Goal: Task Accomplishment & Management: Manage account settings

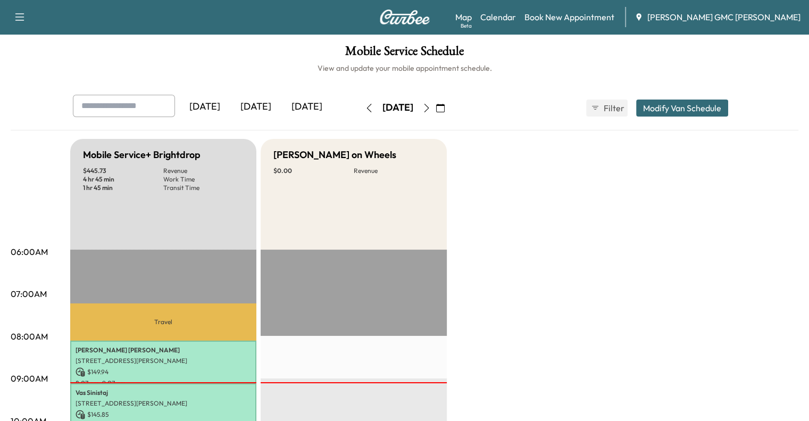
click at [445, 108] on icon "button" at bounding box center [440, 108] width 9 height 9
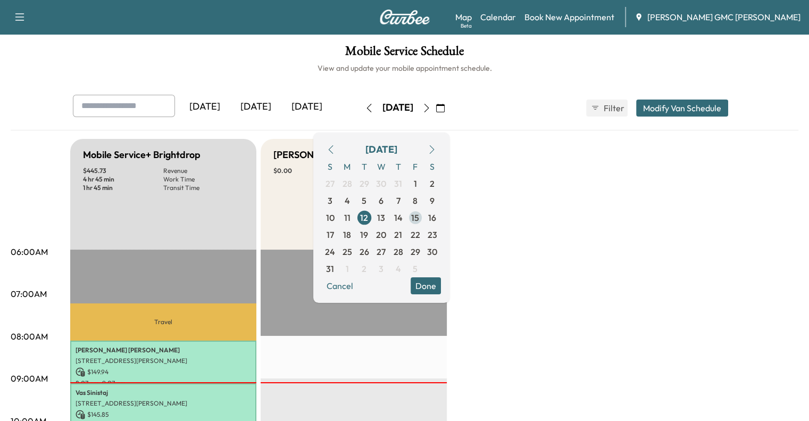
click at [419, 217] on span "15" at bounding box center [415, 217] width 8 height 13
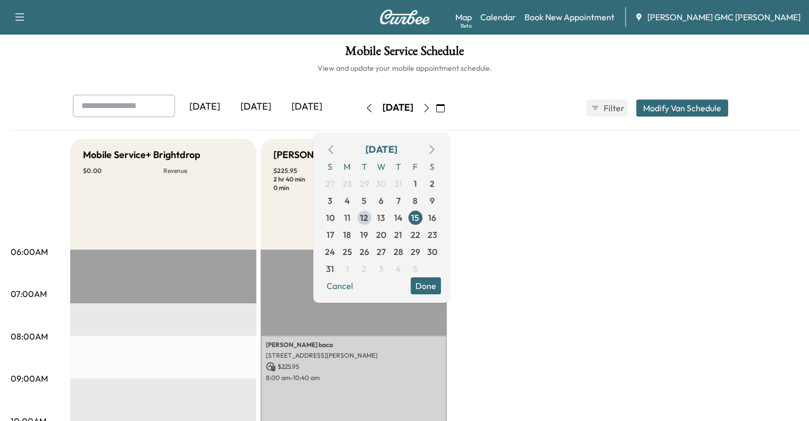
click at [230, 99] on div "[DATE]" at bounding box center [255, 107] width 51 height 24
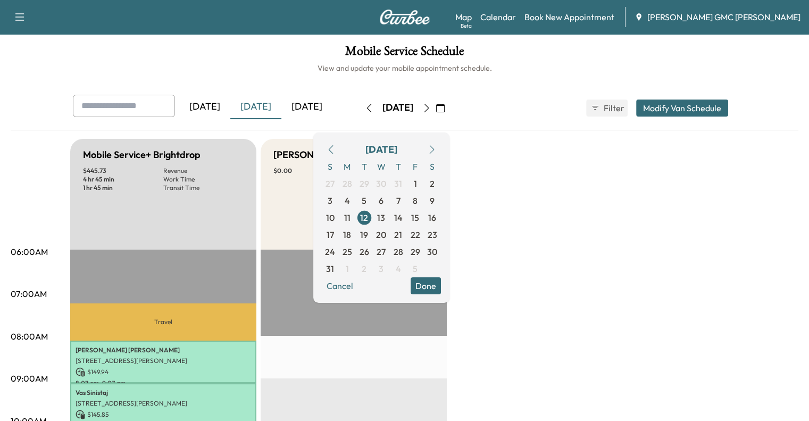
click at [441, 292] on button "Done" at bounding box center [426, 285] width 30 height 17
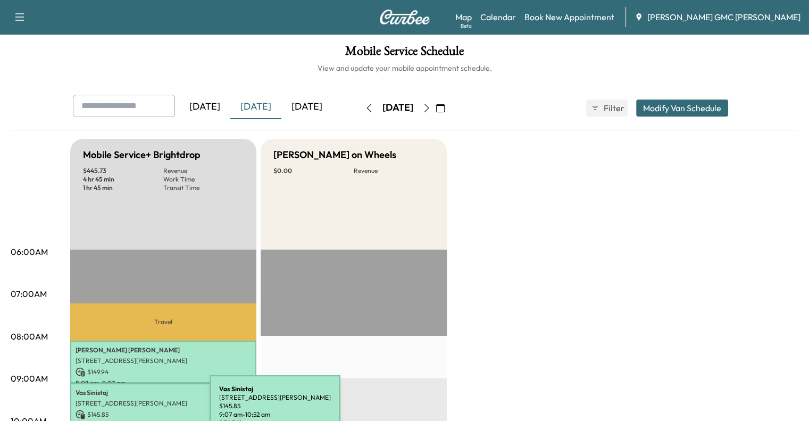
click at [130, 412] on p "$ 145.85" at bounding box center [163, 414] width 175 height 10
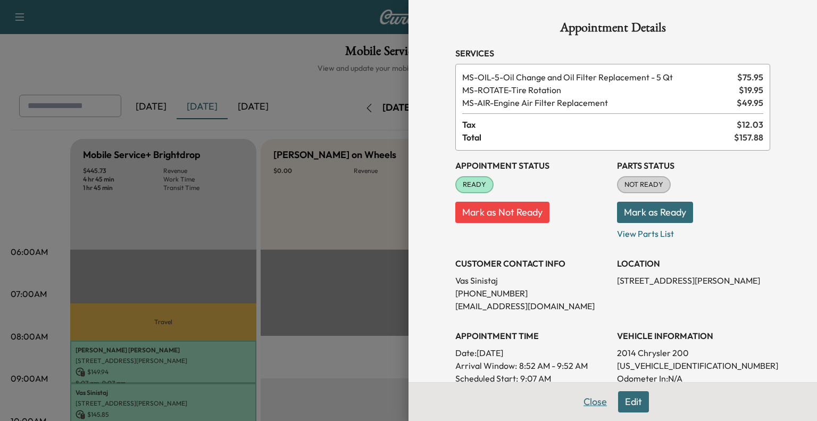
click at [586, 403] on button "Close" at bounding box center [594, 401] width 37 height 21
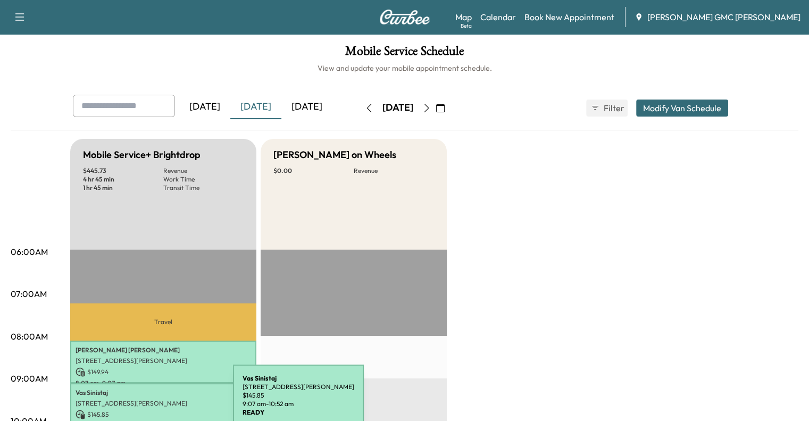
click at [153, 401] on p "[STREET_ADDRESS][PERSON_NAME]" at bounding box center [163, 403] width 175 height 9
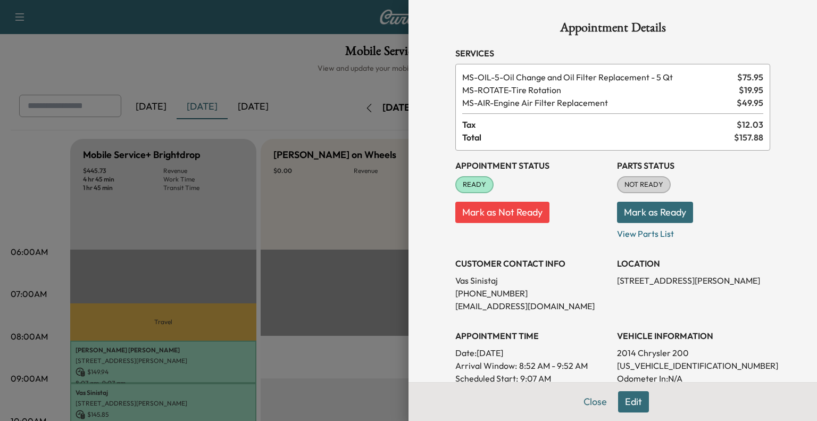
click at [179, 299] on div at bounding box center [408, 210] width 817 height 421
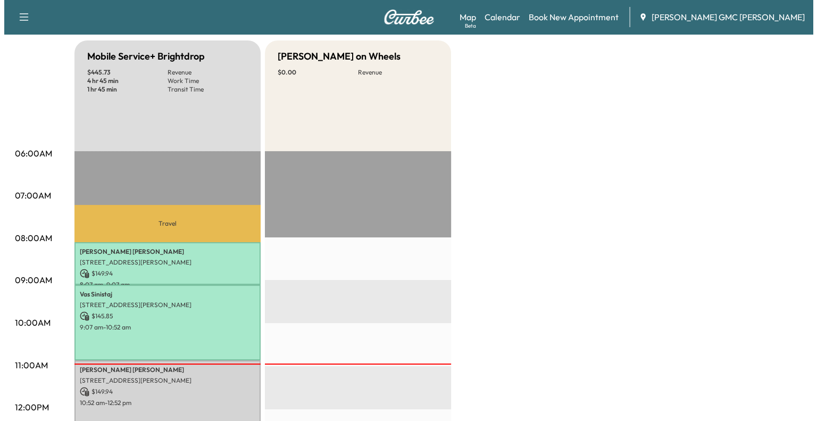
scroll to position [104, 0]
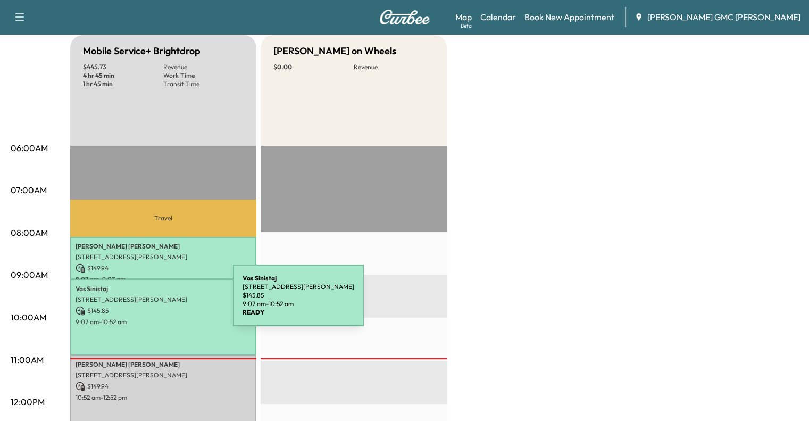
click at [153, 302] on p "[STREET_ADDRESS][PERSON_NAME]" at bounding box center [163, 299] width 175 height 9
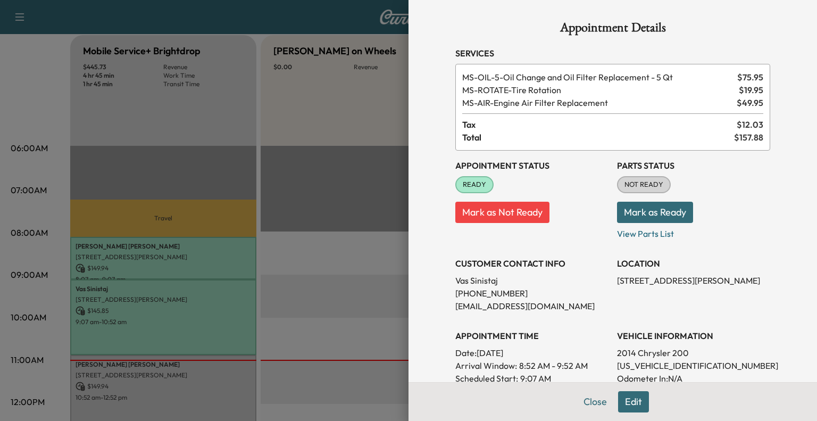
click at [474, 277] on p "Vas Sinistaj" at bounding box center [531, 280] width 153 height 13
copy p "Sinistaj"
click at [457, 293] on p "[PHONE_NUMBER]" at bounding box center [531, 293] width 153 height 13
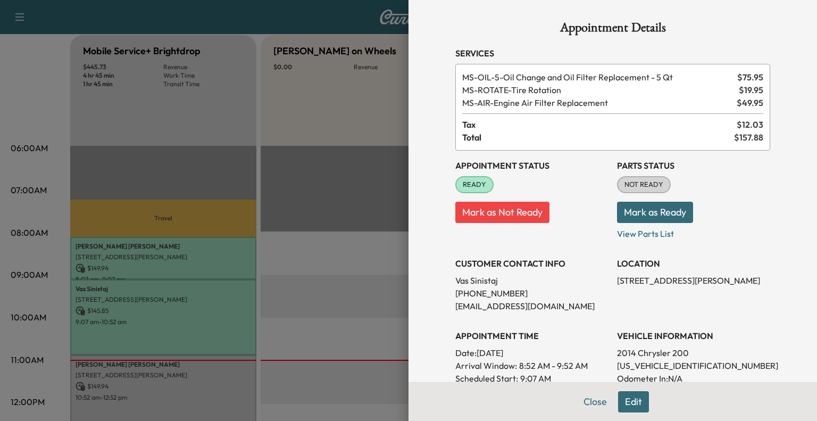
click at [564, 211] on p "Mark as Not Ready" at bounding box center [531, 208] width 153 height 30
